Goal: Task Accomplishment & Management: Manage account settings

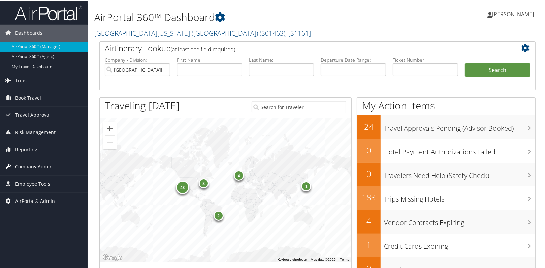
drag, startPoint x: 39, startPoint y: 167, endPoint x: 39, endPoint y: 174, distance: 7.1
click at [39, 167] on span "Company Admin" at bounding box center [33, 165] width 37 height 17
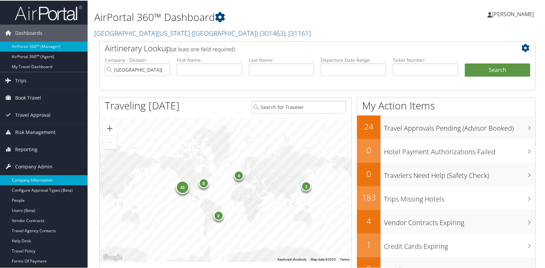
click at [39, 178] on link "Company Information" at bounding box center [44, 179] width 88 height 10
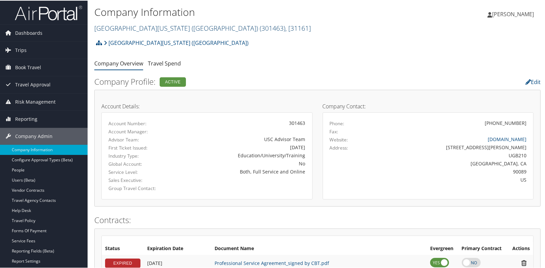
click at [130, 29] on link "[GEOGRAPHIC_DATA][US_STATE] ([GEOGRAPHIC_DATA]) ( 301463 ) , [ 31161 ]" at bounding box center [202, 27] width 217 height 9
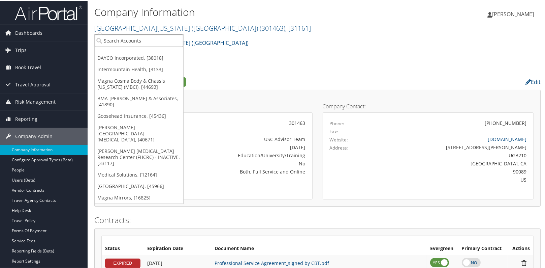
click at [123, 41] on input "search" at bounding box center [139, 40] width 89 height 12
type input "nucor"
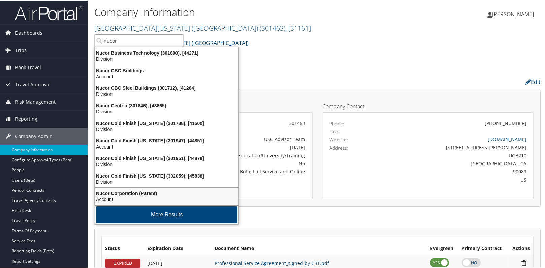
click at [121, 196] on div "Account" at bounding box center [167, 198] width 152 height 6
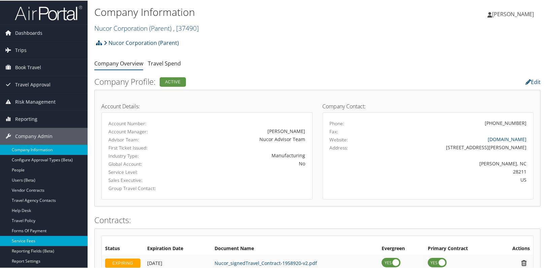
click at [40, 242] on link "Service Fees" at bounding box center [44, 240] width 88 height 10
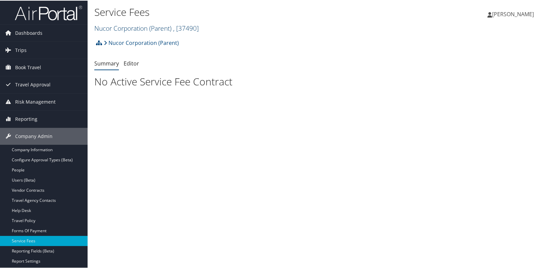
click at [117, 26] on link "Nucor Corporation (Parent) , [ 37490 ]" at bounding box center [146, 27] width 104 height 9
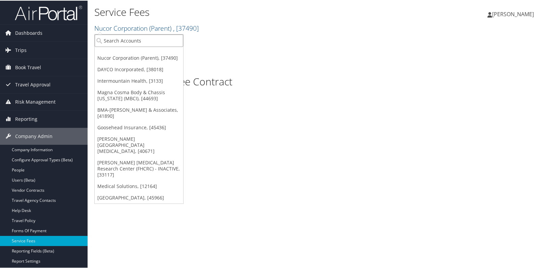
click at [120, 42] on input "search" at bounding box center [139, 40] width 89 height 12
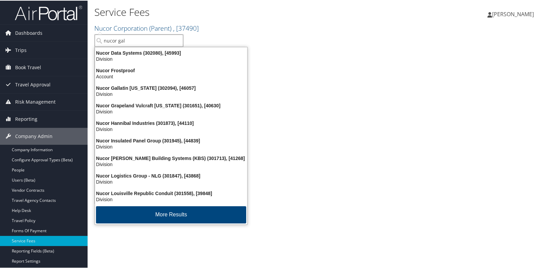
type input "nucor gall"
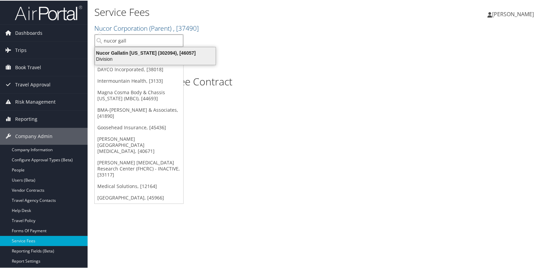
click at [130, 59] on div "Division" at bounding box center [155, 58] width 129 height 6
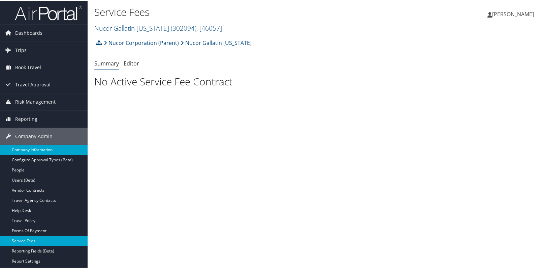
click at [61, 148] on link "Company Information" at bounding box center [44, 149] width 88 height 10
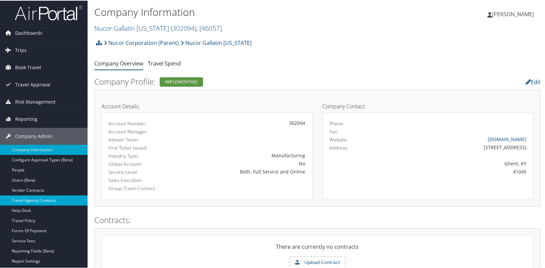
click at [44, 202] on link "Travel Agency Contacts" at bounding box center [44, 199] width 88 height 10
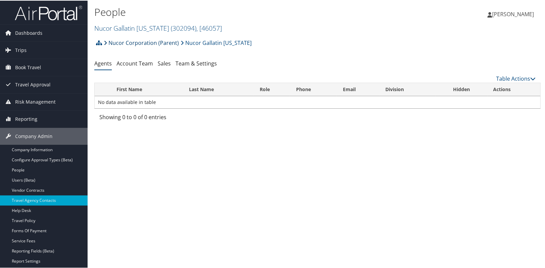
click at [134, 44] on link "Nucor Corporation (Parent)" at bounding box center [141, 41] width 75 height 13
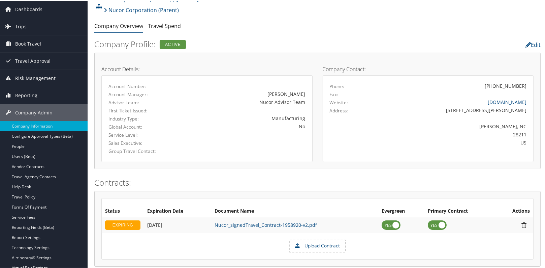
scroll to position [122, 0]
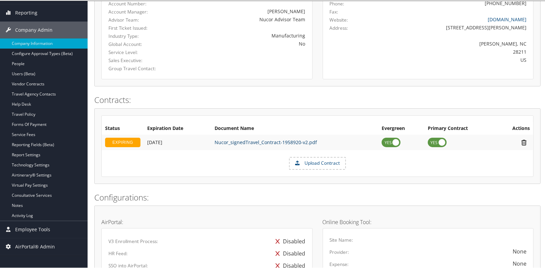
click at [265, 144] on link "Nucor_signedTravel_Contract-1958920-v2.pdf" at bounding box center [266, 141] width 102 height 6
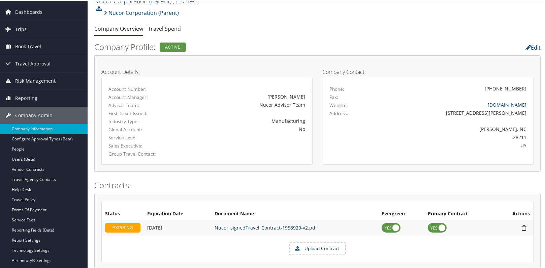
scroll to position [0, 0]
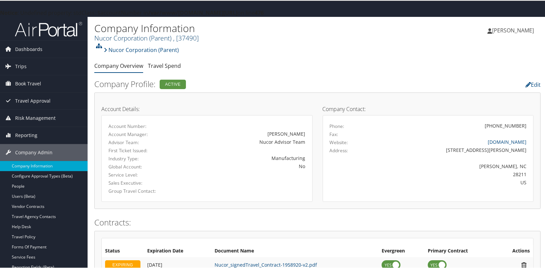
click at [150, 40] on link "Nucor Corporation (Parent) , [ 37490 ]" at bounding box center [146, 37] width 104 height 9
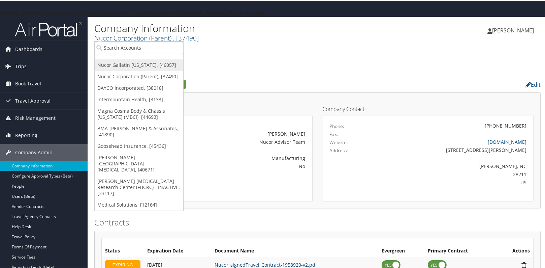
click at [142, 68] on link "Nucor Gallatin [US_STATE], [46057]" at bounding box center [139, 64] width 89 height 11
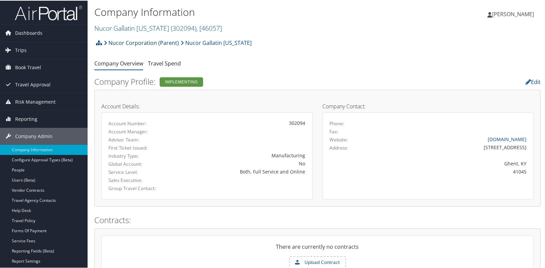
click at [134, 41] on link "Nucor Corporation (Parent)" at bounding box center [141, 41] width 75 height 13
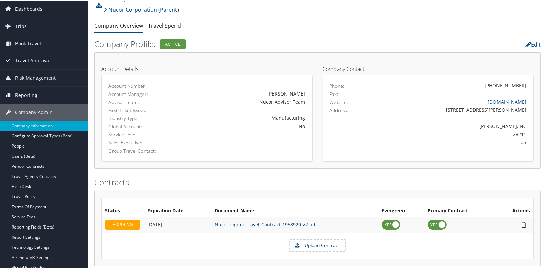
scroll to position [122, 0]
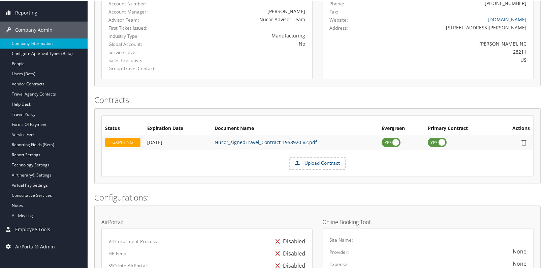
click at [262, 142] on link "Nucor_signedTravel_Contract-1958920-v2.pdf" at bounding box center [266, 141] width 102 height 6
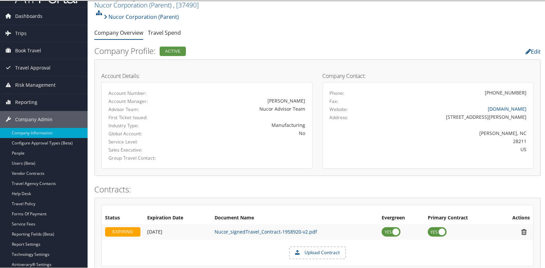
scroll to position [30, 0]
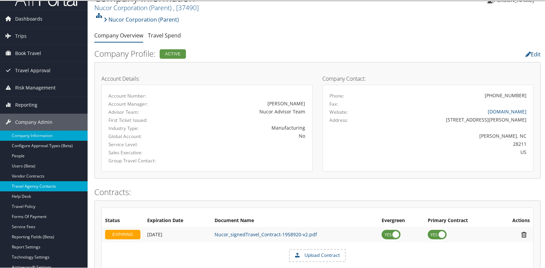
click at [28, 183] on link "Travel Agency Contacts" at bounding box center [44, 185] width 88 height 10
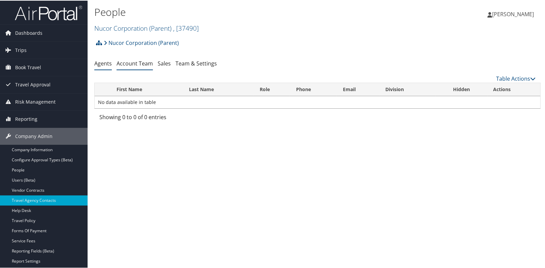
click at [142, 64] on link "Account Team" at bounding box center [135, 62] width 36 height 7
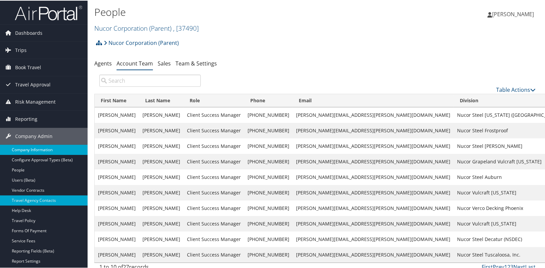
click at [41, 147] on link "Company Information" at bounding box center [44, 149] width 88 height 10
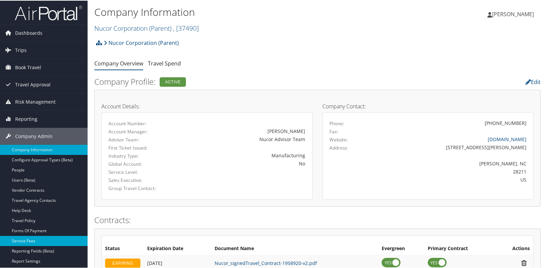
click at [42, 238] on link "Service Fees" at bounding box center [44, 240] width 88 height 10
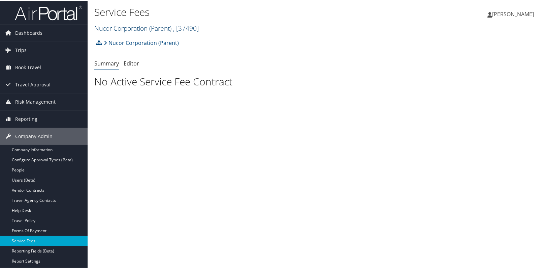
click at [138, 27] on link "Nucor Corporation (Parent) , [ 37490 ]" at bounding box center [146, 27] width 104 height 9
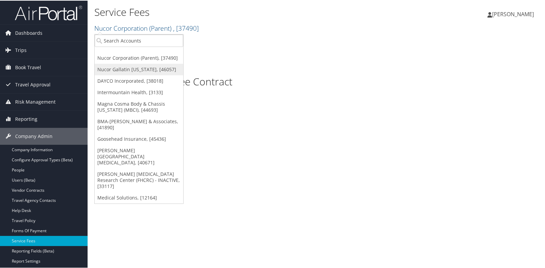
click at [142, 68] on link "Nucor Gallatin [US_STATE], [46057]" at bounding box center [139, 68] width 89 height 11
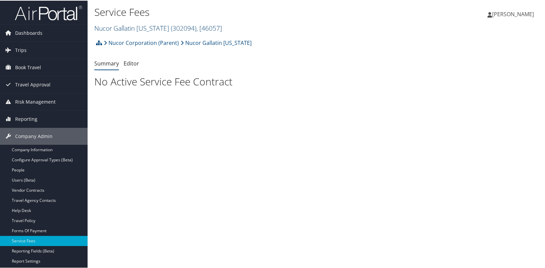
click at [122, 26] on link "Nucor Gallatin [US_STATE] ( 302094 ) , [ 46057 ]" at bounding box center [158, 27] width 128 height 9
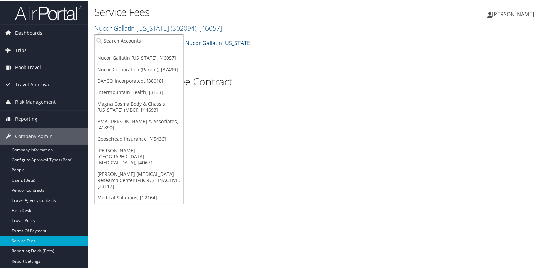
click at [120, 39] on input "search" at bounding box center [139, 40] width 89 height 12
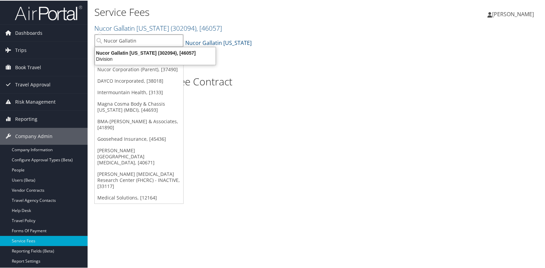
type input "Nucor Gallatin"
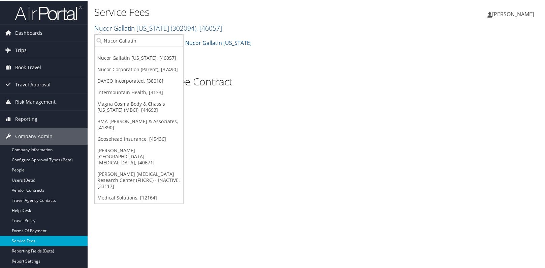
click at [268, 187] on div "Service Fees Nucor Gallatin Kentucky ( 302094 ) , [ 46057 ] Nucor Gallatin Kent…" at bounding box center [318, 134] width 460 height 268
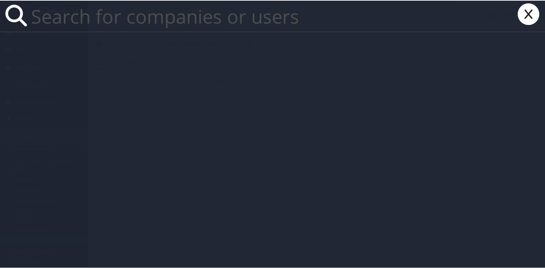
paste input "RODRIGUEZ UZCATEGUI"
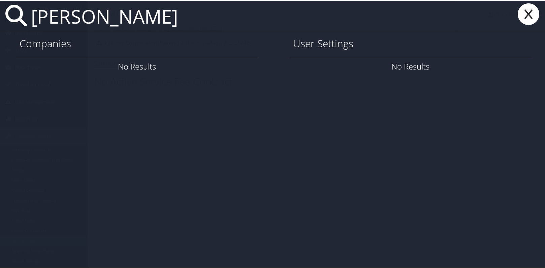
click at [29, 13] on input "RODRIGUEZ UZCATEGUI" at bounding box center [242, 15] width 429 height 31
paste input "ENRIQUE ALFONSO DE JESUS"
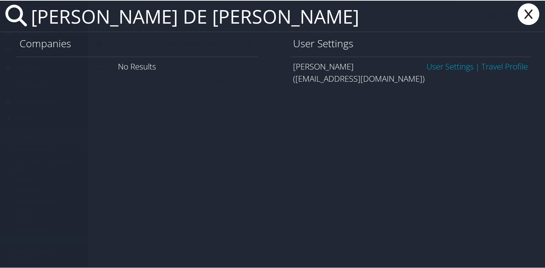
type input "ENRIQUE ALFONSO DE JESUS RODRIGUEZ UZCATEGUI"
click at [435, 65] on link "User Settings" at bounding box center [450, 65] width 47 height 11
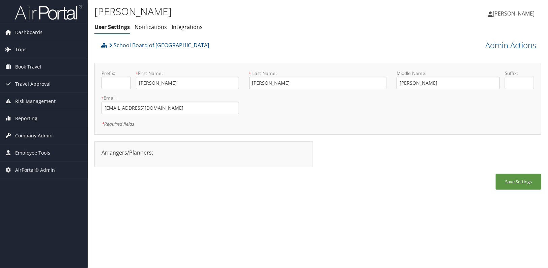
click at [41, 137] on span "Company Admin" at bounding box center [33, 135] width 37 height 17
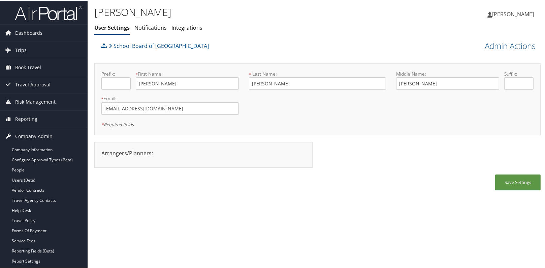
click at [161, 195] on div "Save Settings" at bounding box center [317, 185] width 447 height 23
click at [151, 189] on div "Save Settings" at bounding box center [317, 185] width 447 height 23
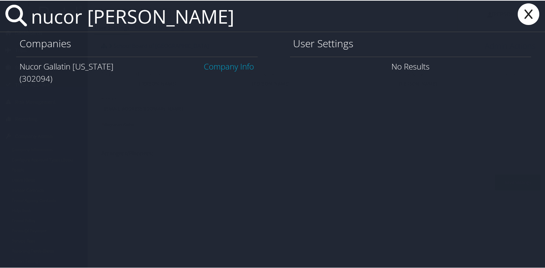
type input "nucor gallatin ken"
click at [229, 64] on link "Company Info" at bounding box center [229, 65] width 50 height 11
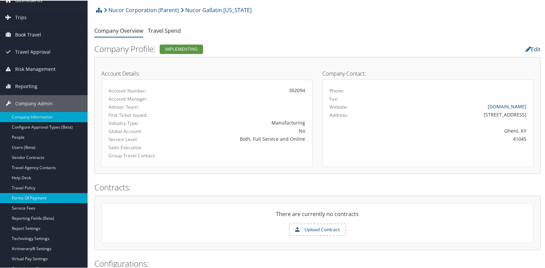
scroll to position [61, 0]
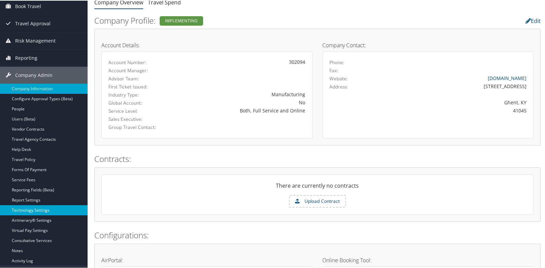
click at [40, 209] on link "Technology Settings" at bounding box center [44, 209] width 88 height 10
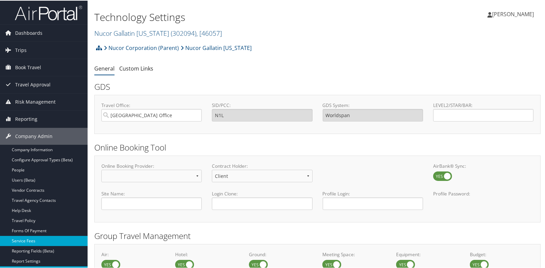
click at [34, 242] on link "Service Fees" at bounding box center [44, 240] width 88 height 10
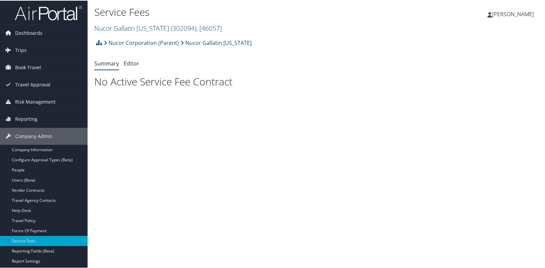
click at [121, 28] on link "Nucor Gallatin [US_STATE] ( 302094 ) , [ 46057 ]" at bounding box center [158, 27] width 128 height 9
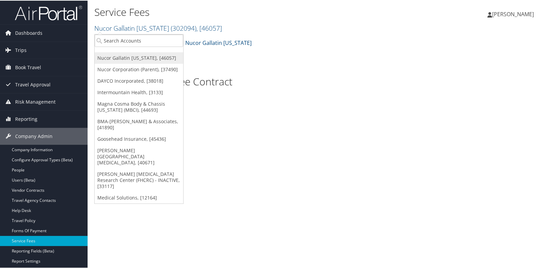
click at [144, 60] on link "Nucor Gallatin [US_STATE], [46057]" at bounding box center [139, 57] width 89 height 11
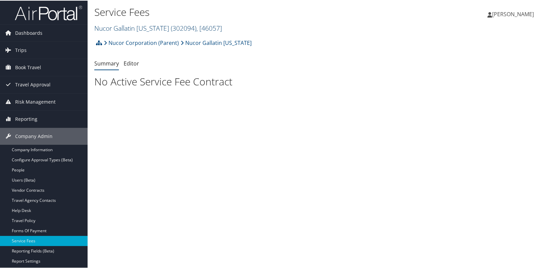
click at [120, 30] on link "Nucor Gallatin [US_STATE] ( 302094 ) , [ 46057 ]" at bounding box center [158, 27] width 128 height 9
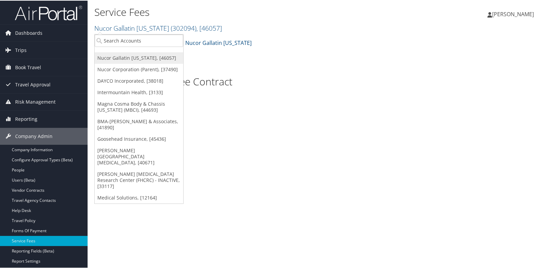
click at [121, 54] on link "Nucor Gallatin [US_STATE], [46057]" at bounding box center [139, 57] width 89 height 11
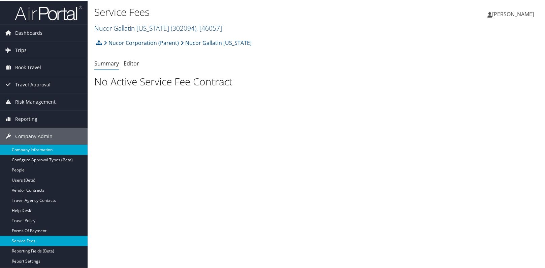
click at [42, 152] on link "Company Information" at bounding box center [44, 149] width 88 height 10
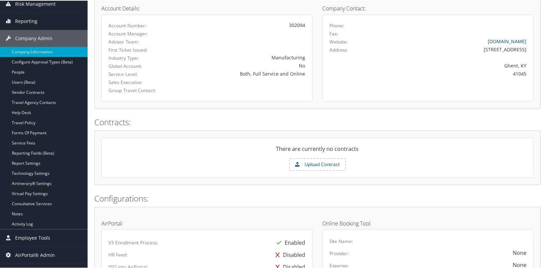
scroll to position [6, 0]
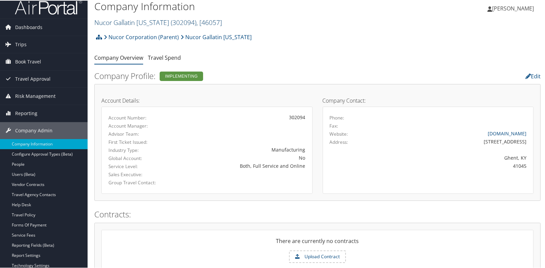
click at [153, 22] on link "Nucor Gallatin Kentucky ( 302094 ) , [ 46057 ]" at bounding box center [158, 21] width 128 height 9
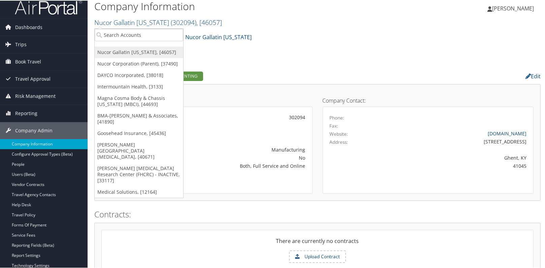
click at [131, 53] on link "Nucor Gallatin [US_STATE], [46057]" at bounding box center [139, 51] width 89 height 11
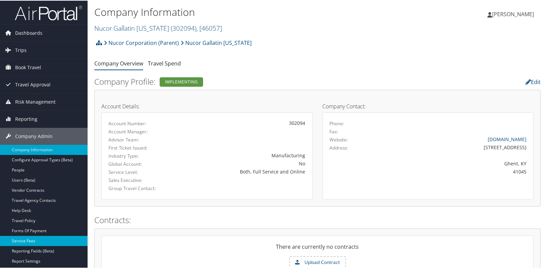
click at [43, 240] on link "Service Fees" at bounding box center [44, 240] width 88 height 10
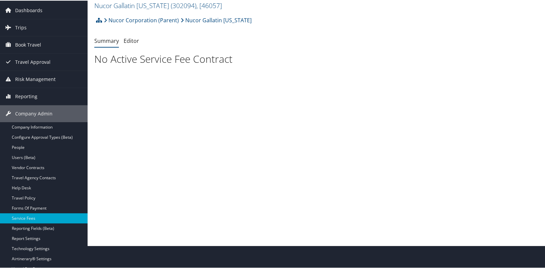
scroll to position [93, 0]
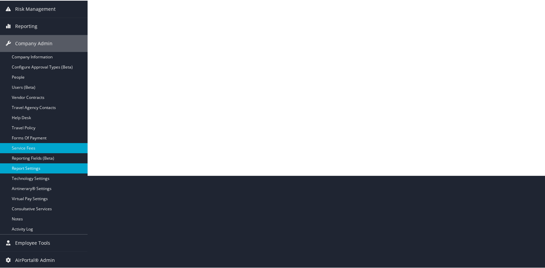
click at [29, 170] on link "Report Settings" at bounding box center [44, 167] width 88 height 10
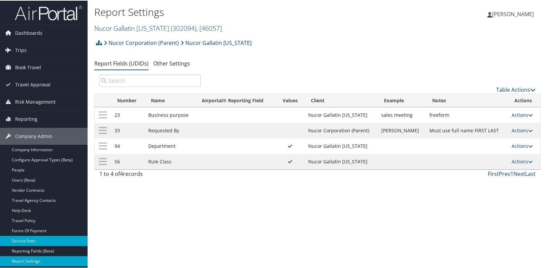
click at [26, 236] on link "Service Fees" at bounding box center [44, 240] width 88 height 10
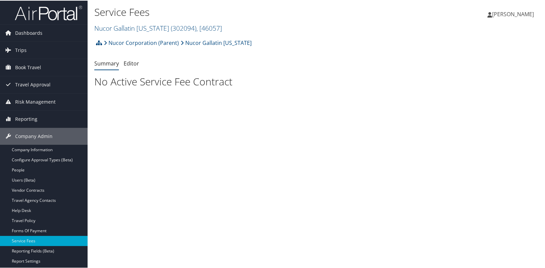
click at [313, 97] on div "Service Fees Nucor Gallatin Kentucky ( 302094 ) , [ 46057 ] Nucor Gallatin Kent…" at bounding box center [318, 134] width 460 height 268
click at [512, 14] on span "[PERSON_NAME]" at bounding box center [513, 13] width 42 height 7
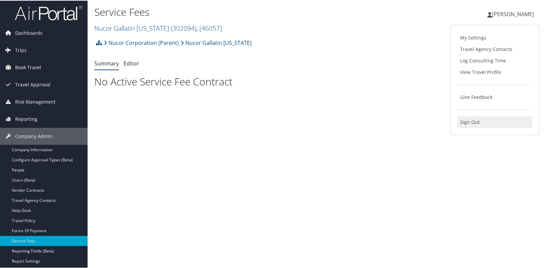
click at [477, 124] on link "Sign Out" at bounding box center [495, 121] width 75 height 11
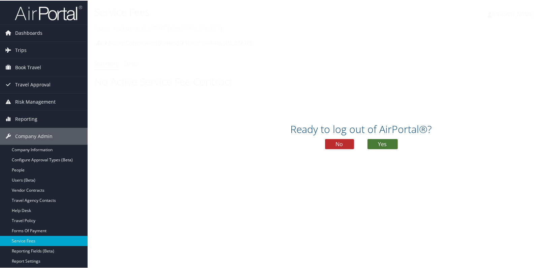
click at [393, 145] on button "Yes" at bounding box center [383, 143] width 30 height 10
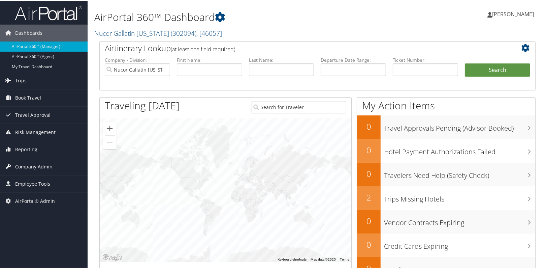
click at [38, 169] on span "Company Admin" at bounding box center [33, 165] width 37 height 17
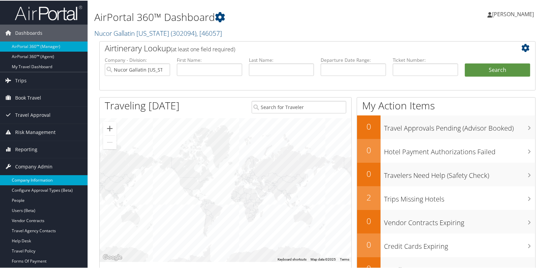
click at [37, 179] on link "Company Information" at bounding box center [44, 179] width 88 height 10
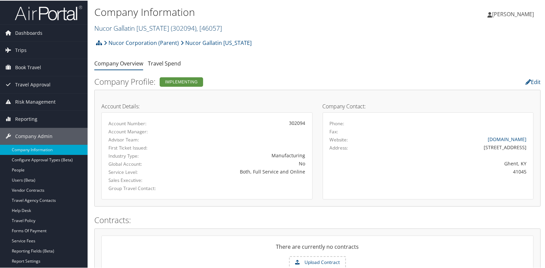
click at [162, 27] on link "Nucor Gallatin [US_STATE] ( 302094 ) , [ 46057 ]" at bounding box center [158, 27] width 128 height 9
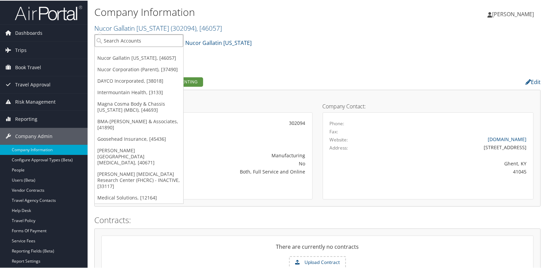
click at [138, 43] on input "search" at bounding box center [139, 40] width 89 height 12
type input "ihc"
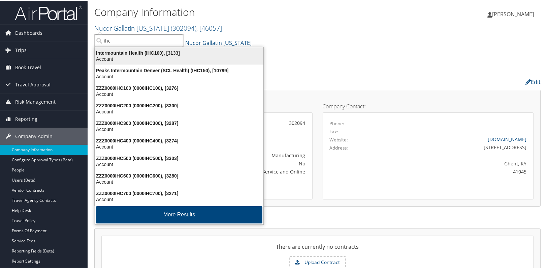
click at [137, 54] on div "Intermountain Health (IHC100), [3133]" at bounding box center [179, 52] width 177 height 6
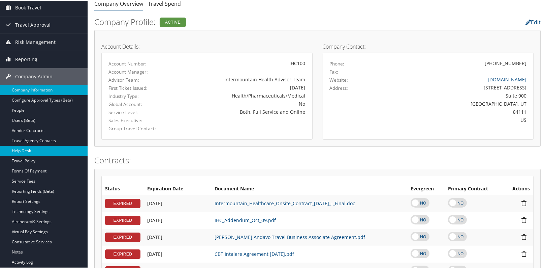
scroll to position [61, 0]
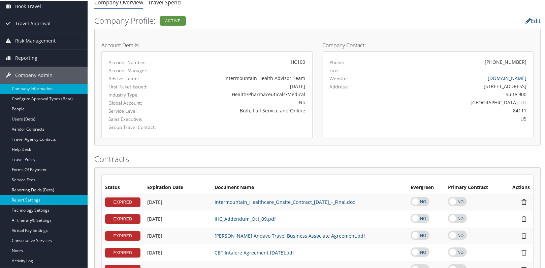
click at [54, 201] on link "Report Settings" at bounding box center [44, 199] width 88 height 10
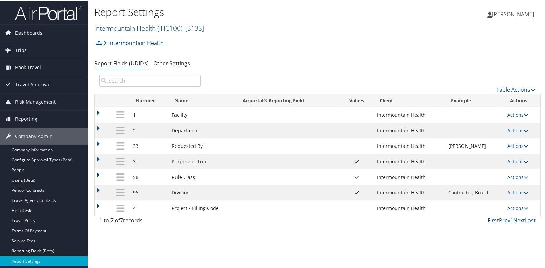
click at [512, 163] on link "Actions" at bounding box center [518, 160] width 21 height 6
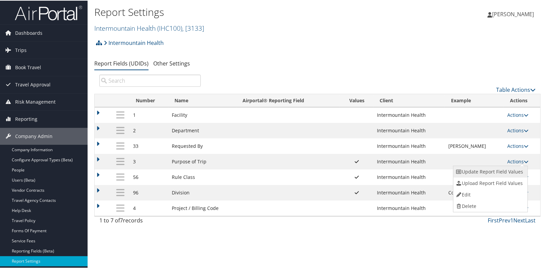
click at [503, 169] on link "Update Report Field Values" at bounding box center [490, 170] width 73 height 11
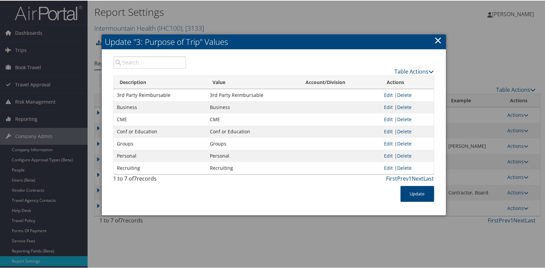
click at [441, 40] on link "×" at bounding box center [439, 39] width 8 height 13
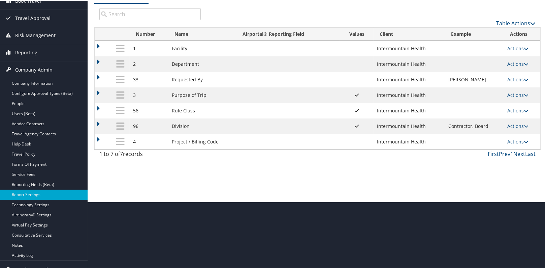
scroll to position [69, 0]
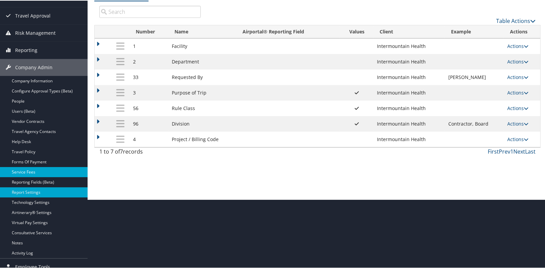
click at [24, 169] on link "Service Fees" at bounding box center [44, 171] width 88 height 10
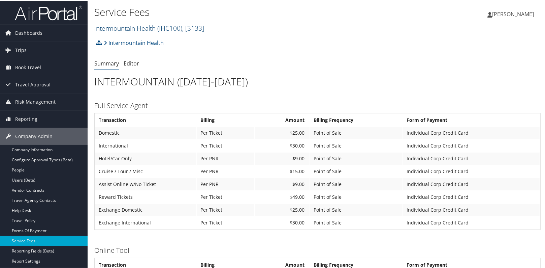
click at [132, 30] on link "Intermountain Health ( IHC100 ) , [ 3133 ]" at bounding box center [149, 27] width 110 height 9
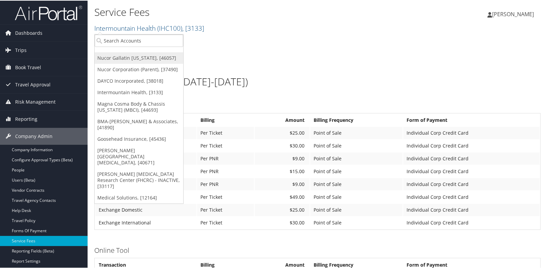
click at [132, 57] on link "Nucor Gallatin [US_STATE], [46057]" at bounding box center [139, 57] width 89 height 11
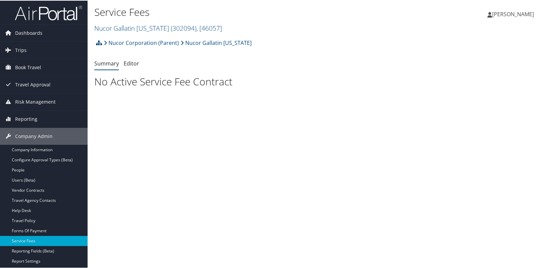
click at [516, 13] on span "[PERSON_NAME]" at bounding box center [513, 13] width 42 height 7
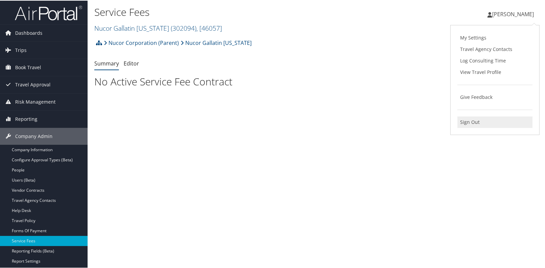
click at [477, 119] on link "Sign Out" at bounding box center [495, 121] width 75 height 11
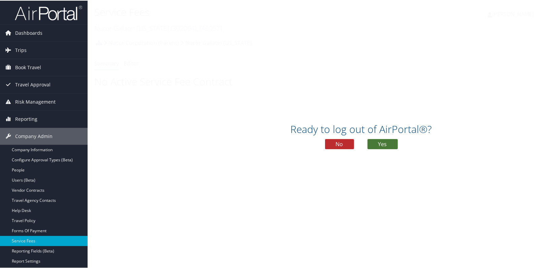
drag, startPoint x: 401, startPoint y: 144, endPoint x: 395, endPoint y: 146, distance: 7.1
click at [401, 145] on div "Ready to log out of AirPortal®? No Yes" at bounding box center [362, 137] width 548 height 35
click at [389, 146] on button "Yes" at bounding box center [383, 143] width 30 height 10
